Goal: Find specific fact

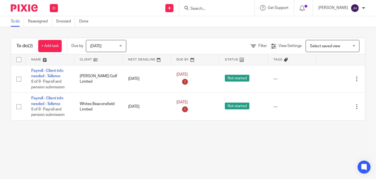
click at [246, 13] on div at bounding box center [216, 8] width 75 height 16
click at [238, 11] on input "Search" at bounding box center [214, 8] width 48 height 5
type input "w"
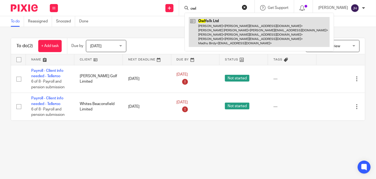
type input "owl"
click at [265, 23] on link at bounding box center [259, 32] width 141 height 30
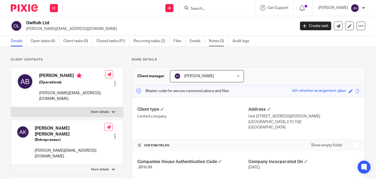
click at [214, 40] on link "Notes (3)" at bounding box center [219, 41] width 20 height 11
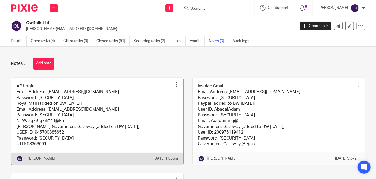
click at [64, 97] on link at bounding box center [97, 121] width 172 height 86
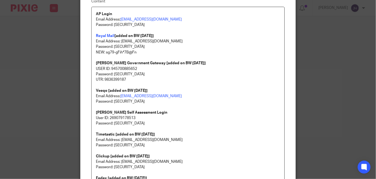
scroll to position [49, 0]
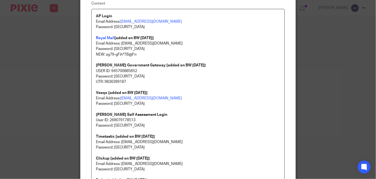
click at [200, 103] on p "Password: [SECURITY_DATA]" at bounding box center [188, 103] width 184 height 5
